Goal: Task Accomplishment & Management: Use online tool/utility

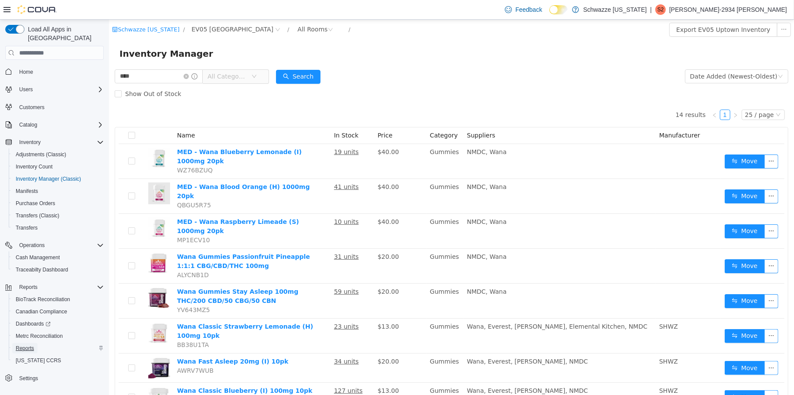
click at [21, 345] on span "Reports" at bounding box center [25, 348] width 18 height 7
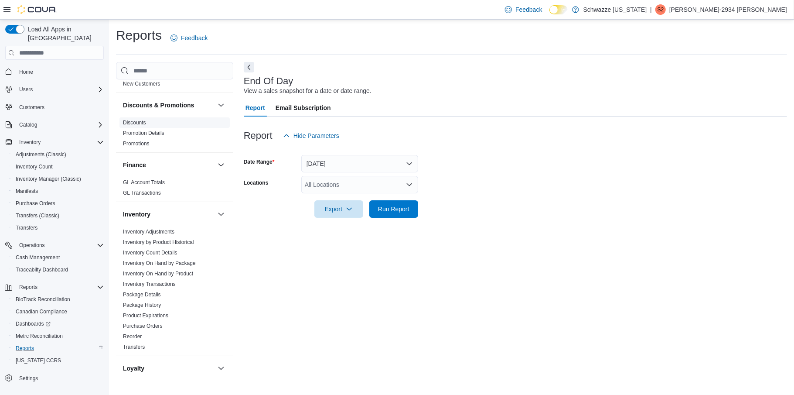
scroll to position [262, 0]
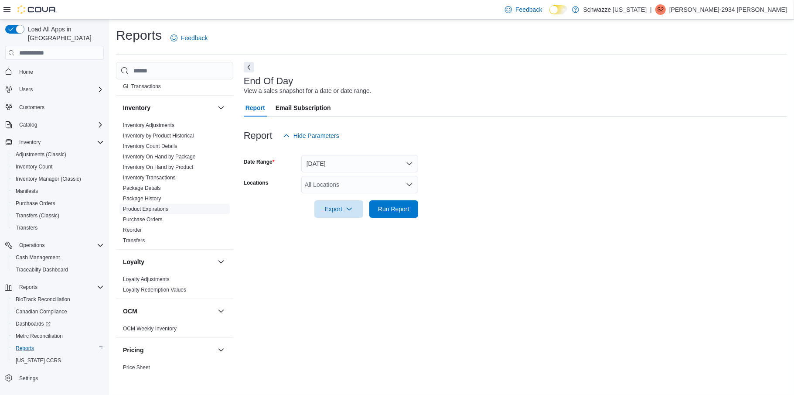
click at [161, 208] on link "Product Expirations" at bounding box center [145, 209] width 45 height 6
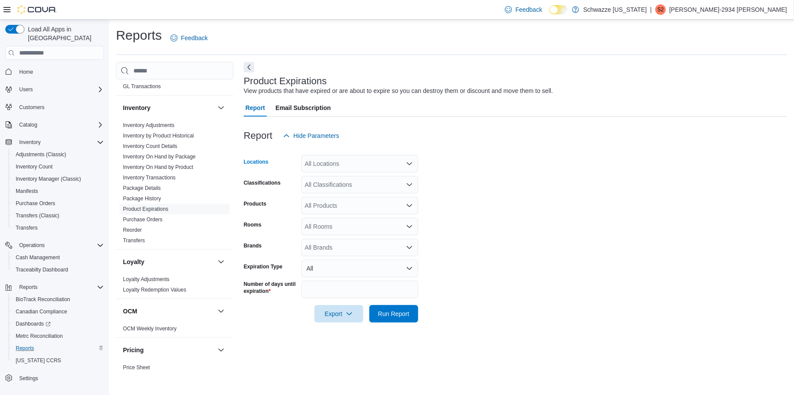
click at [409, 161] on icon "Open list of options" at bounding box center [409, 163] width 7 height 7
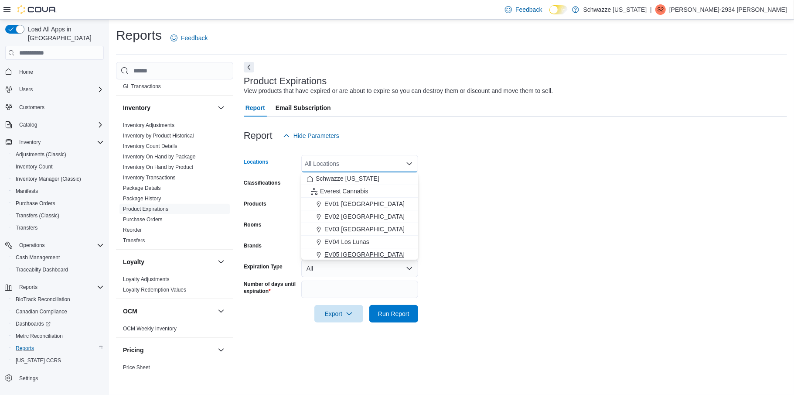
click at [369, 253] on div "EV05 [GEOGRAPHIC_DATA]" at bounding box center [360, 254] width 106 height 9
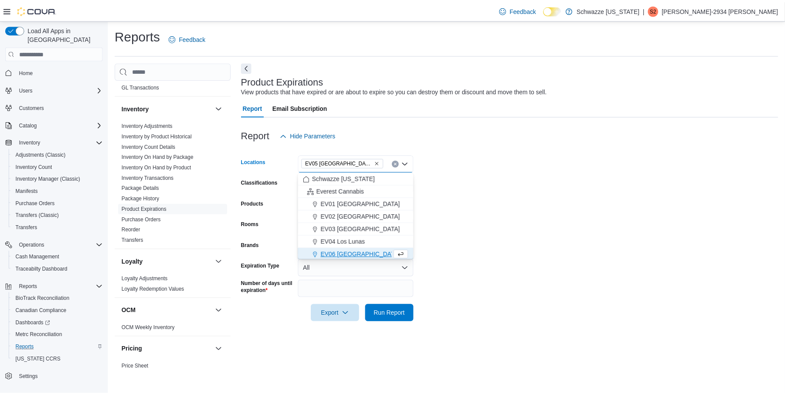
scroll to position [1, 0]
drag, startPoint x: 484, startPoint y: 217, endPoint x: 471, endPoint y: 217, distance: 13.1
click at [484, 217] on form "Locations EV05 [GEOGRAPHIC_DATA] Combo box. Selected. EV05 [GEOGRAPHIC_DATA]. P…" at bounding box center [515, 233] width 543 height 178
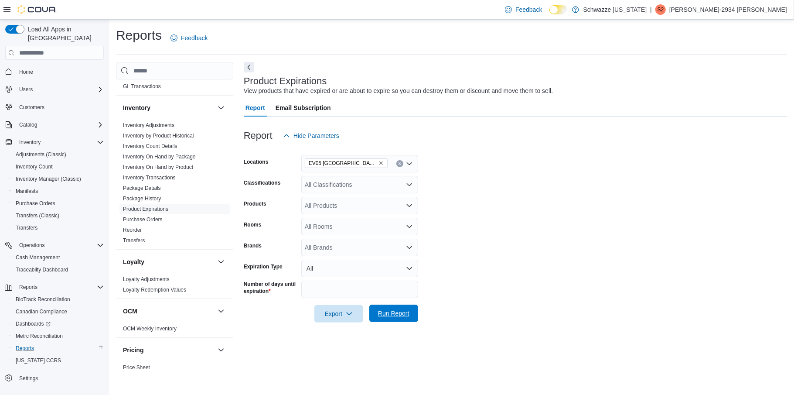
click at [398, 312] on span "Run Report" at bounding box center [393, 313] width 31 height 9
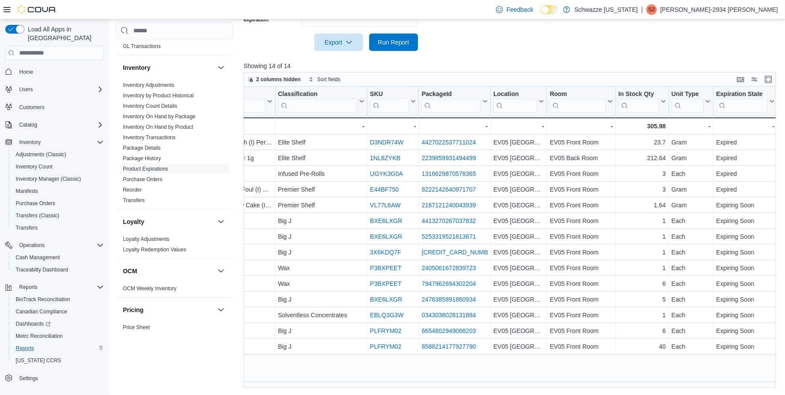
scroll to position [0, 82]
